Goal: Task Accomplishment & Management: Use online tool/utility

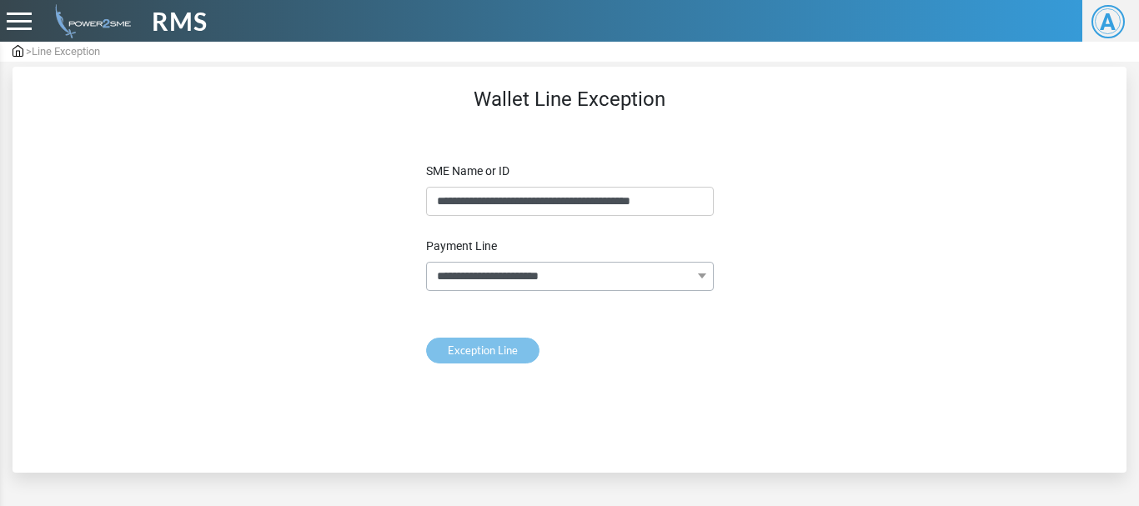
click at [142, 14] on div "RMS" at bounding box center [427, 22] width 854 height 38
click at [153, 18] on span "RMS" at bounding box center [180, 22] width 56 height 38
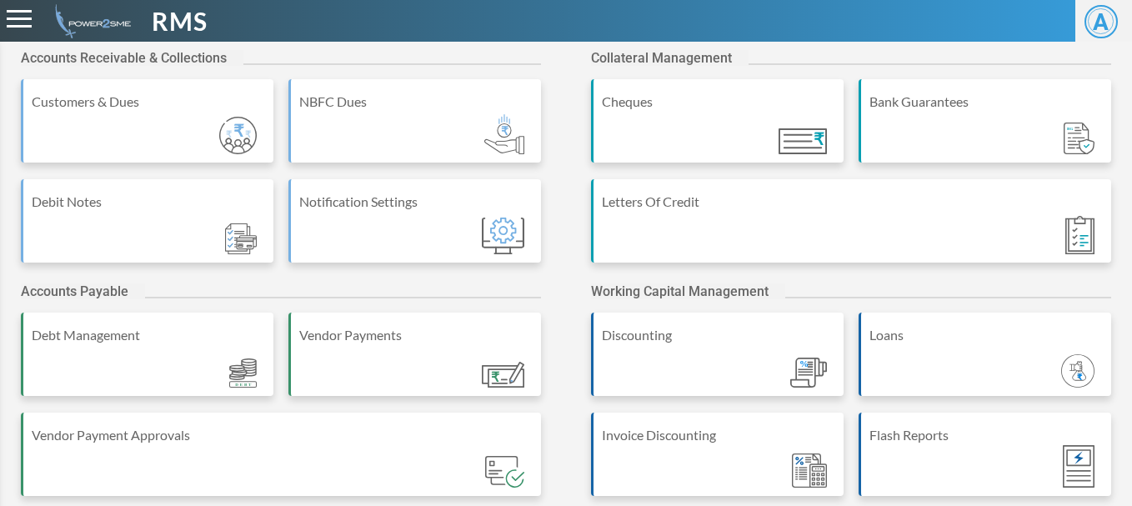
click at [506, 40] on header "RMS A A Asiman Panda Admin" at bounding box center [566, 21] width 1132 height 42
click at [404, 16] on div "RMS" at bounding box center [424, 22] width 849 height 38
click at [402, 16] on div "RMS" at bounding box center [424, 22] width 849 height 38
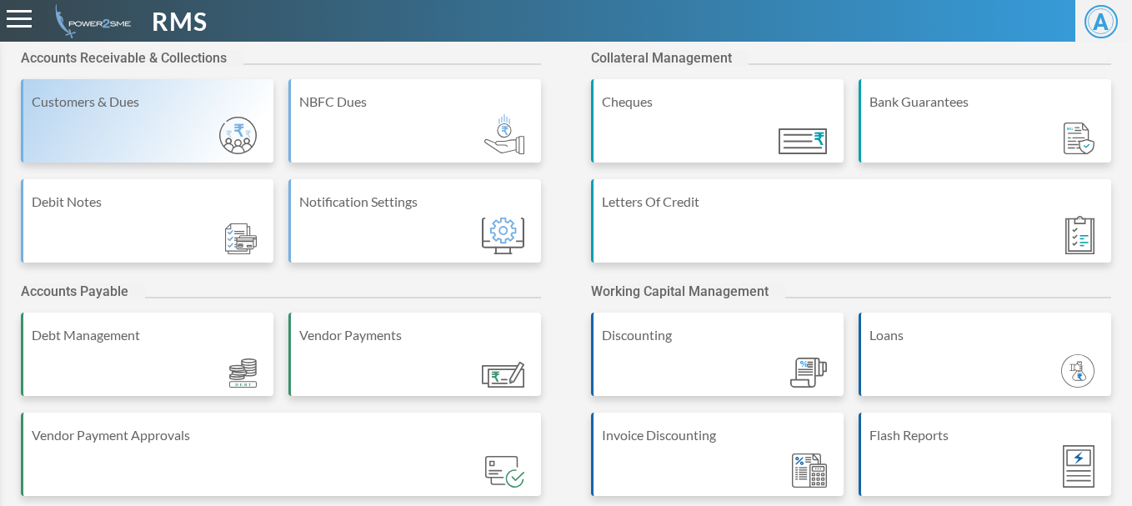
drag, startPoint x: 393, startPoint y: 19, endPoint x: 53, endPoint y: 87, distance: 345.9
click at [373, 32] on div "RMS" at bounding box center [424, 22] width 849 height 38
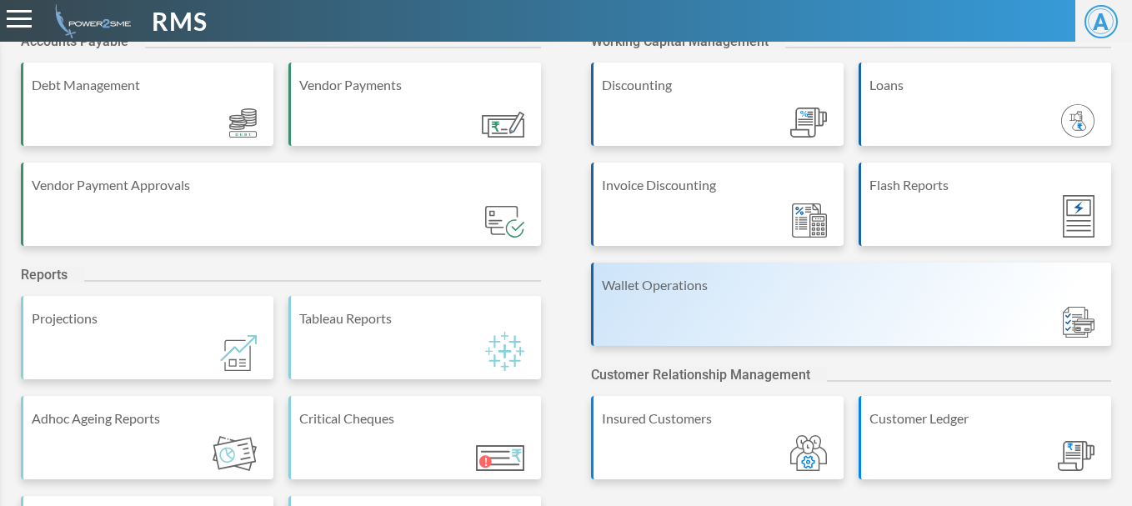
scroll to position [333, 0]
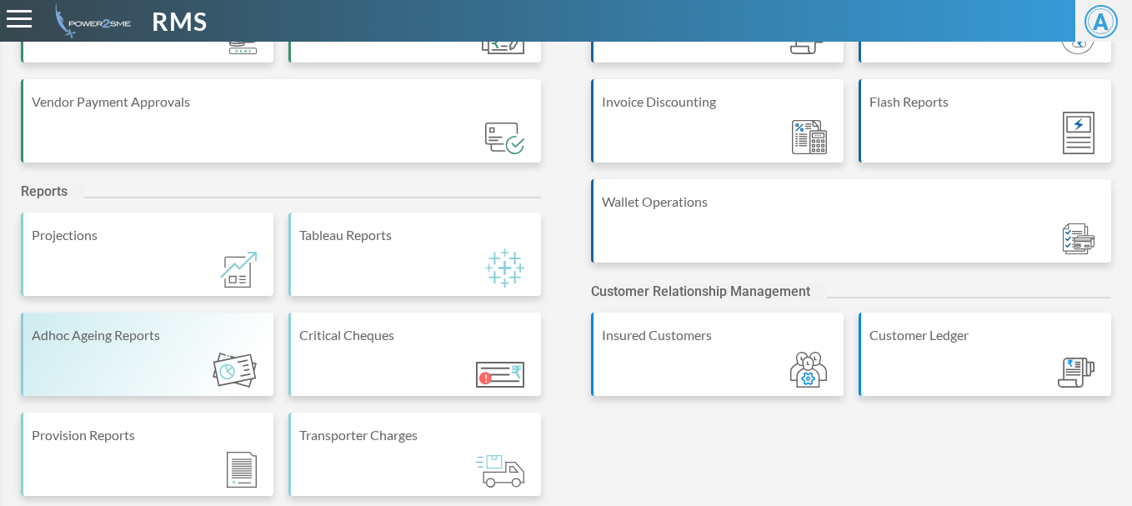
click at [152, 357] on div "Adhoc Ageing Reports" at bounding box center [147, 354] width 253 height 83
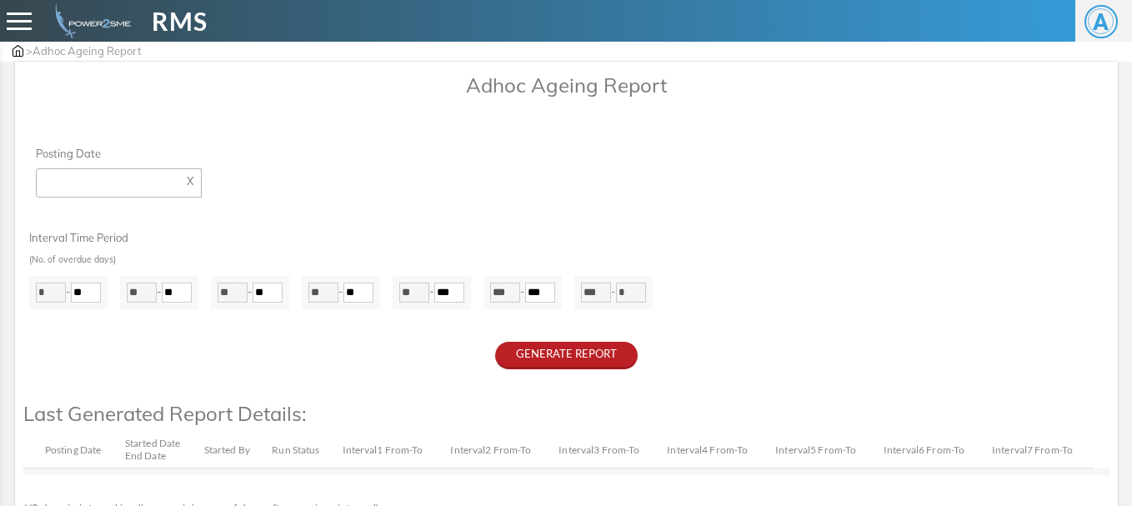
type input "**********"
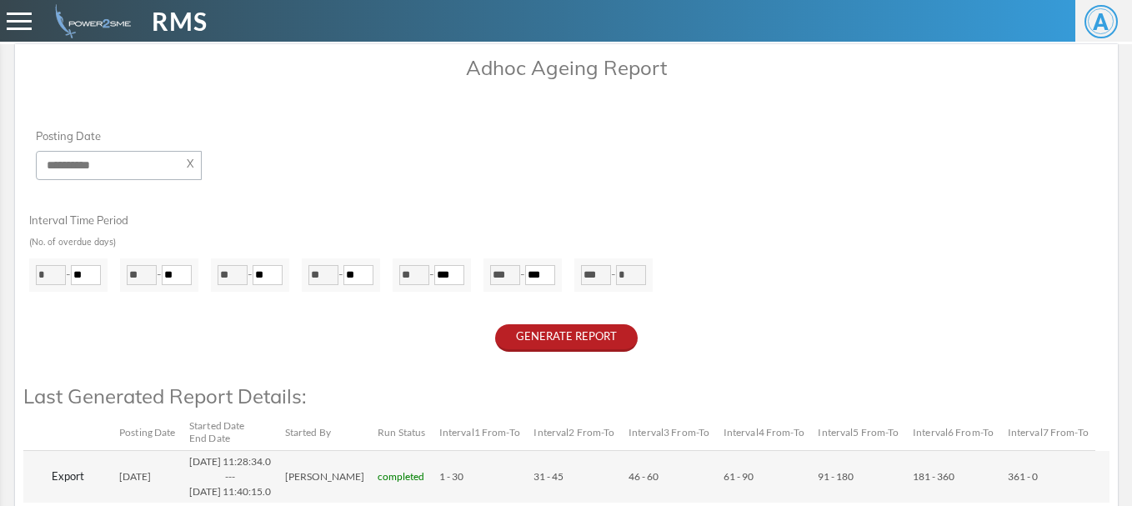
scroll to position [18, 0]
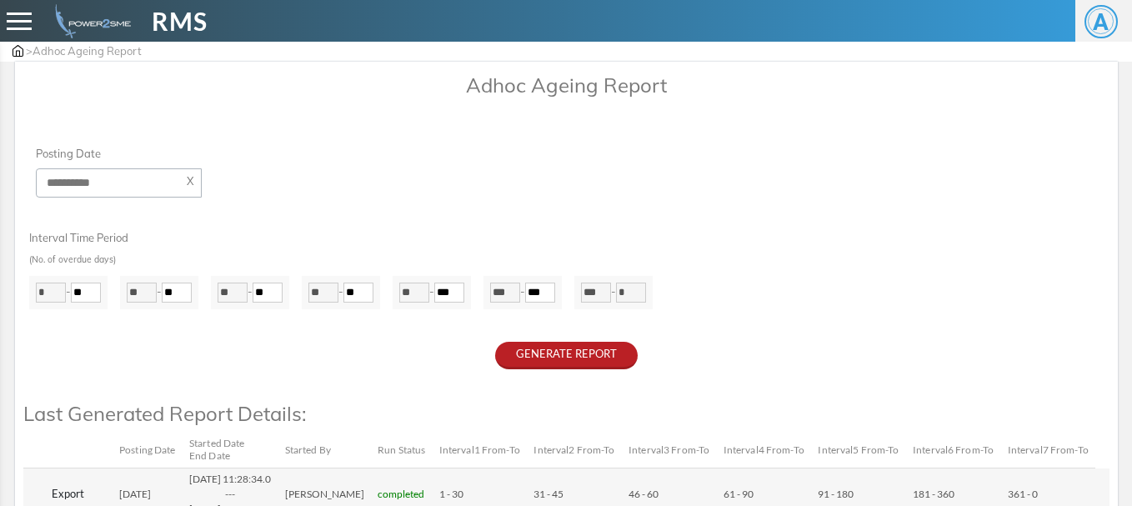
scroll to position [6, 0]
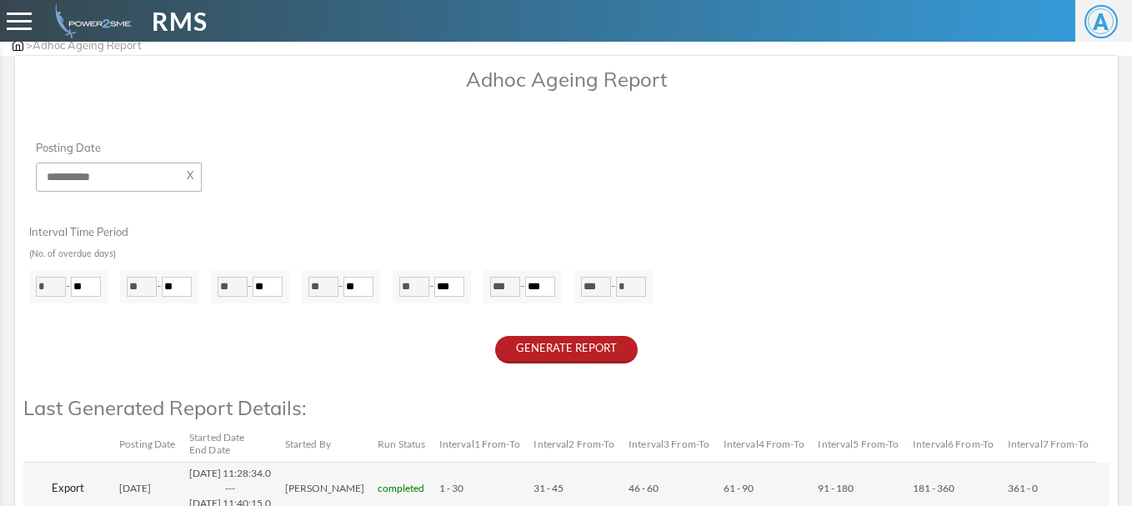
click at [762, 184] on div "**********" at bounding box center [566, 166] width 1086 height 53
click at [763, 93] on p "Adhoc Ageing Report" at bounding box center [566, 79] width 1086 height 30
click at [814, 123] on div "Adhoc Ageing Report" at bounding box center [566, 102] width 1086 height 76
